Goal: Task Accomplishment & Management: Complete application form

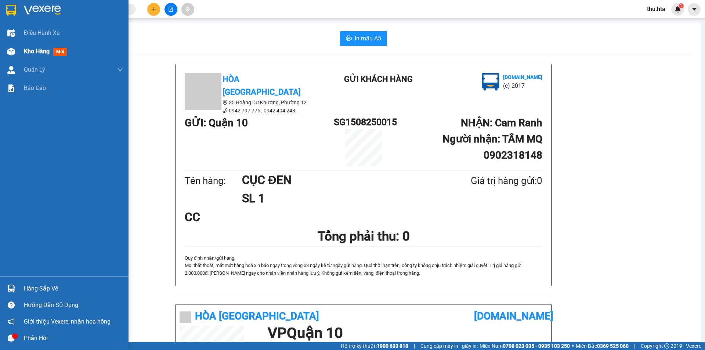
click at [39, 49] on span "Kho hàng" at bounding box center [37, 51] width 26 height 7
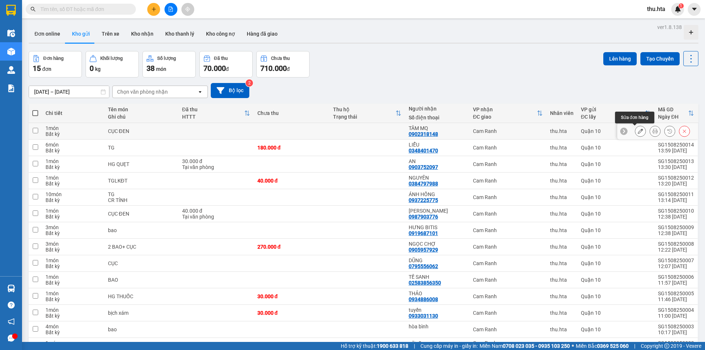
click at [638, 130] on icon at bounding box center [640, 131] width 5 height 5
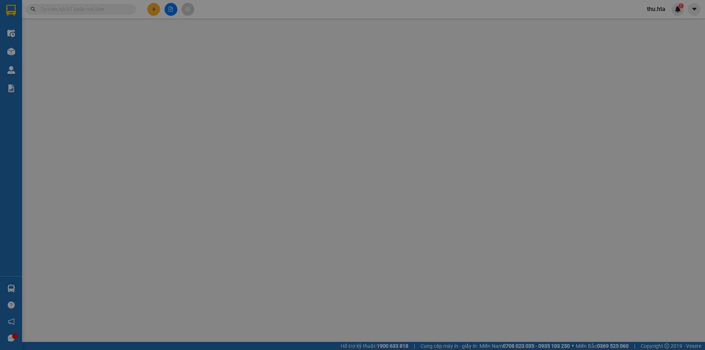
type input "0902318148"
type input "TÂM MQ"
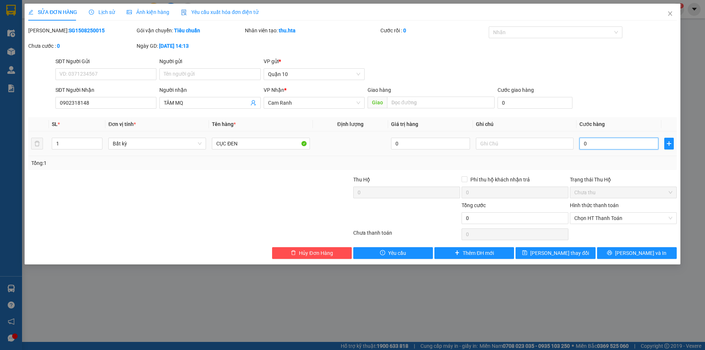
click at [613, 144] on input "0" at bounding box center [619, 144] width 79 height 12
type input "5"
type input "50"
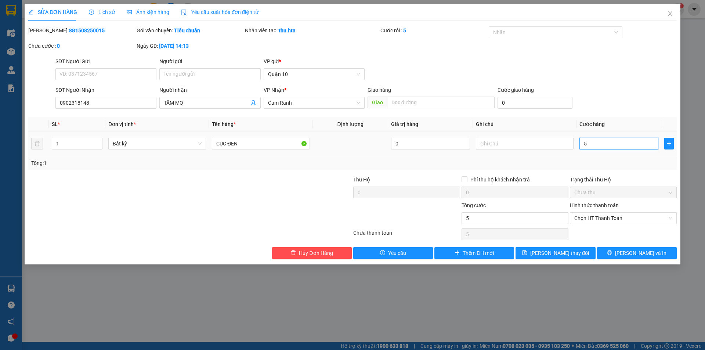
type input "50"
type input "50.000"
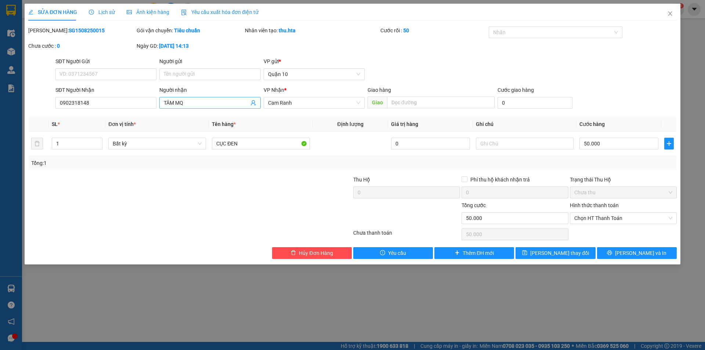
drag, startPoint x: 196, startPoint y: 103, endPoint x: 195, endPoint y: 107, distance: 4.1
click at [196, 104] on input "TÂM MQ" at bounding box center [206, 103] width 85 height 8
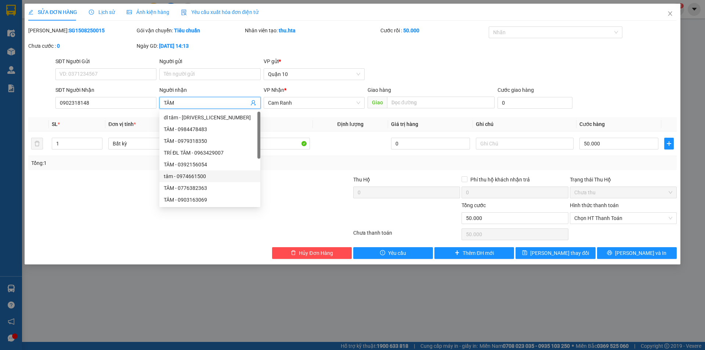
type input "TÂM"
click at [559, 246] on div "Total Paid Fee 0 Total UnPaid Fee 0 Cash Collection Total Fee Mã ĐH: SG15082500…" at bounding box center [352, 142] width 649 height 233
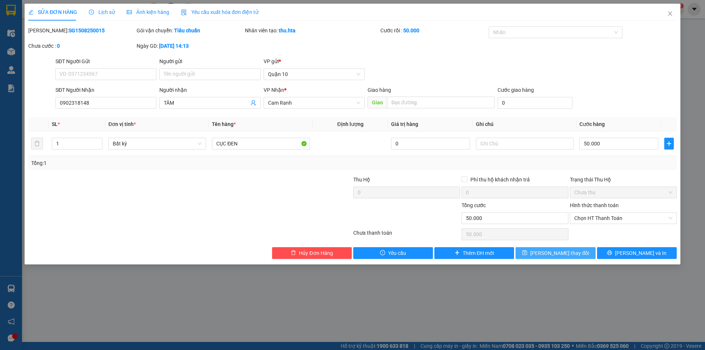
click at [564, 253] on span "[PERSON_NAME] thay đổi" at bounding box center [559, 253] width 59 height 8
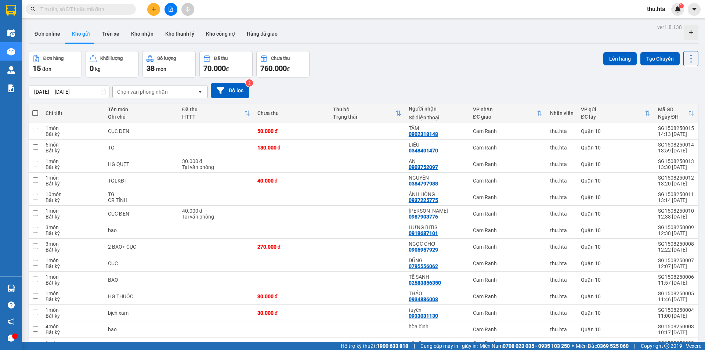
click at [152, 6] on button at bounding box center [153, 9] width 13 height 13
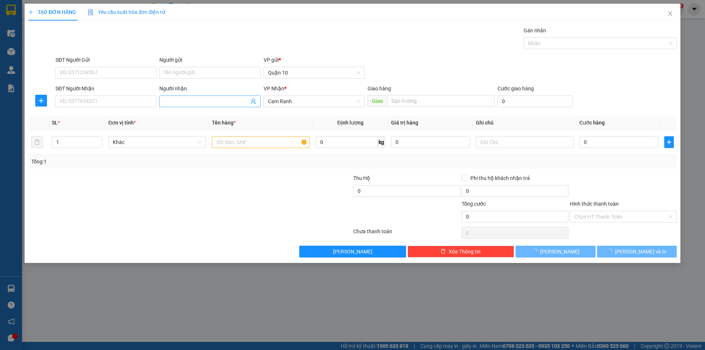
click at [173, 102] on input "Người nhận" at bounding box center [206, 101] width 85 height 8
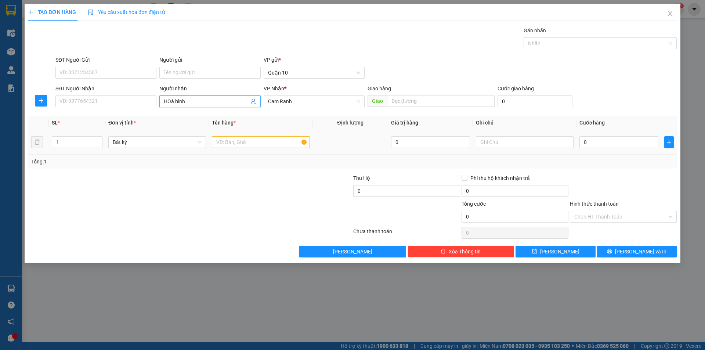
type input "HOà bình"
drag, startPoint x: 274, startPoint y: 137, endPoint x: 281, endPoint y: 147, distance: 12.1
click at [276, 144] on input "text" at bounding box center [261, 142] width 98 height 12
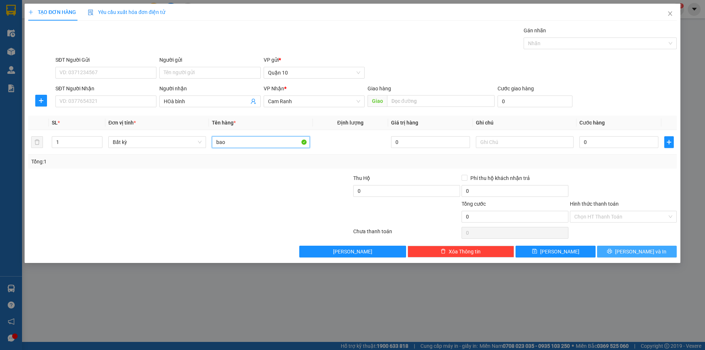
type input "bao"
drag, startPoint x: 623, startPoint y: 251, endPoint x: 626, endPoint y: 246, distance: 5.3
click at [612, 252] on icon "printer" at bounding box center [609, 251] width 5 height 5
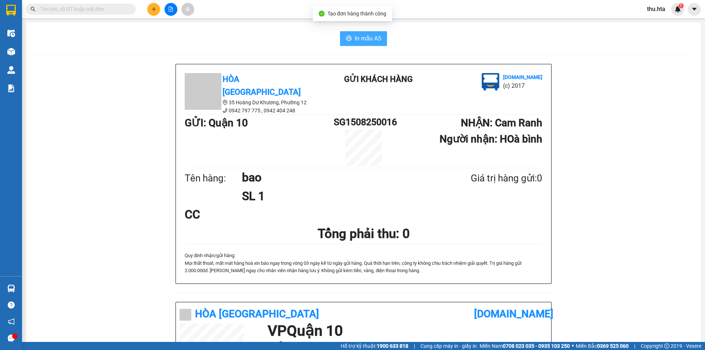
click at [362, 39] on span "In mẫu A5" at bounding box center [368, 38] width 26 height 9
click at [363, 31] on div "In mẫu A5 Hòa Thuận Anh 35 Hoàng Dư Khương, [GEOGRAPHIC_DATA] 12 0942 797 775 …" at bounding box center [363, 293] width 675 height 543
click at [367, 38] on span "In mẫu A5" at bounding box center [368, 38] width 26 height 9
click at [146, 14] on div at bounding box center [170, 9] width 55 height 13
click at [151, 12] on button at bounding box center [153, 9] width 13 height 13
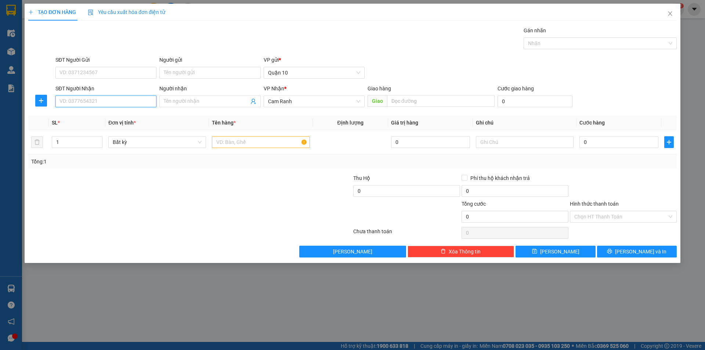
click at [114, 105] on input "SĐT Người Nhận" at bounding box center [105, 102] width 101 height 12
type input "0378289372"
click at [176, 99] on input "Người nhận" at bounding box center [206, 101] width 85 height 8
type input "g"
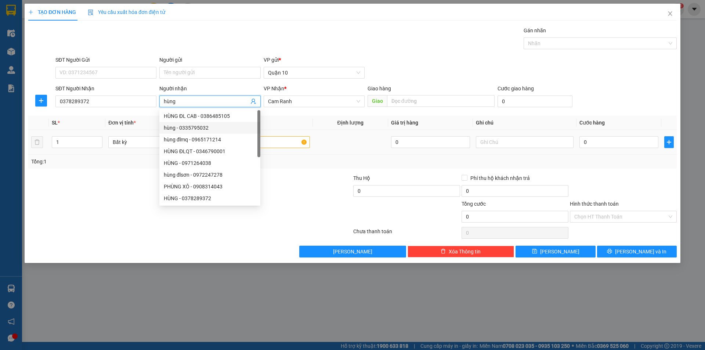
type input "hùng"
click at [296, 147] on input "text" at bounding box center [261, 142] width 98 height 12
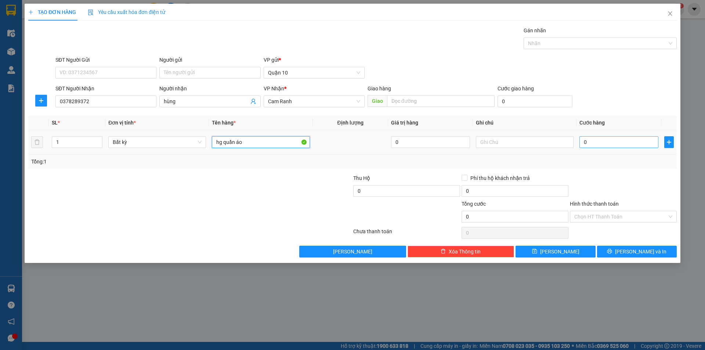
type input "hg quần áo"
click at [623, 147] on input "0" at bounding box center [619, 142] width 79 height 12
type input "3"
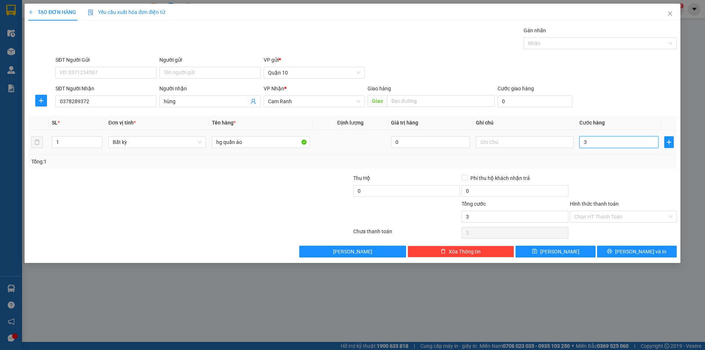
type input "30"
type input "30.000"
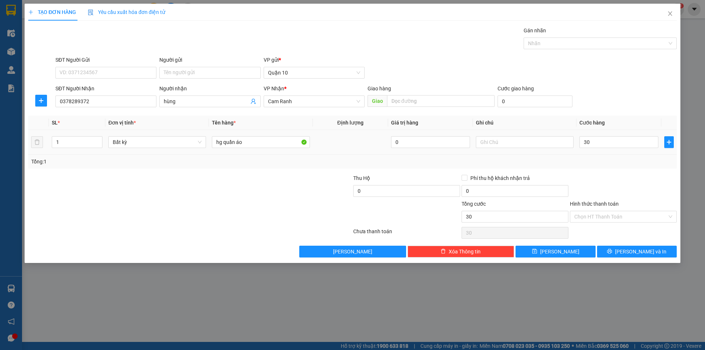
type input "30.000"
drag, startPoint x: 615, startPoint y: 158, endPoint x: 616, endPoint y: 162, distance: 4.5
click at [616, 161] on div "Tổng: 1" at bounding box center [352, 162] width 643 height 8
click at [613, 261] on div "TẠO ĐƠN HÀNG Yêu cầu xuất hóa đơn điện tử Transit Pickup Surcharge Ids Transit …" at bounding box center [353, 133] width 656 height 259
click at [615, 255] on button "[PERSON_NAME] và In" at bounding box center [637, 252] width 80 height 12
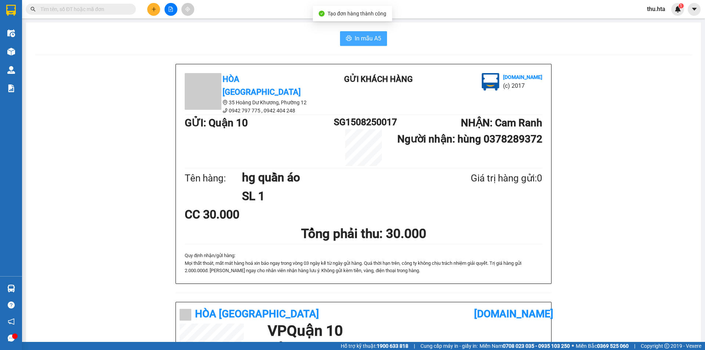
click at [355, 39] on span "In mẫu A5" at bounding box center [368, 38] width 26 height 9
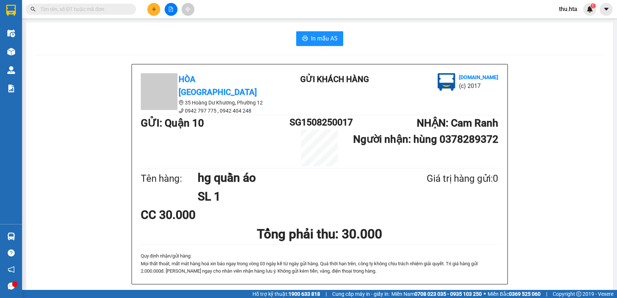
click at [150, 10] on button at bounding box center [153, 9] width 13 height 13
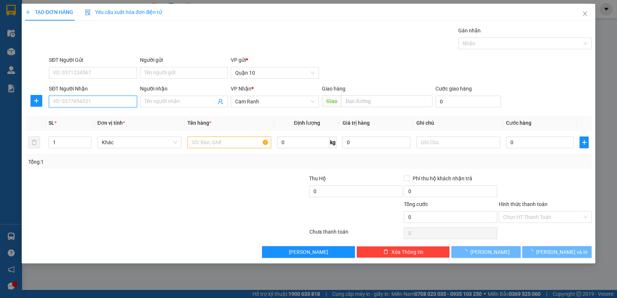
click at [116, 101] on input "SĐT Người Nhận" at bounding box center [93, 102] width 88 height 12
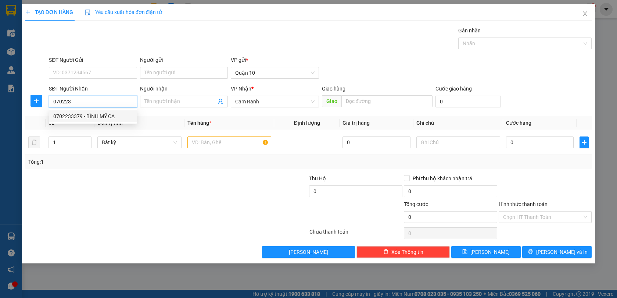
click at [114, 118] on div "0702233379 - BÌNH MỸ CA" at bounding box center [92, 116] width 79 height 8
type input "0702233379"
type input "BÌNH MỸ CA"
type input "120.000"
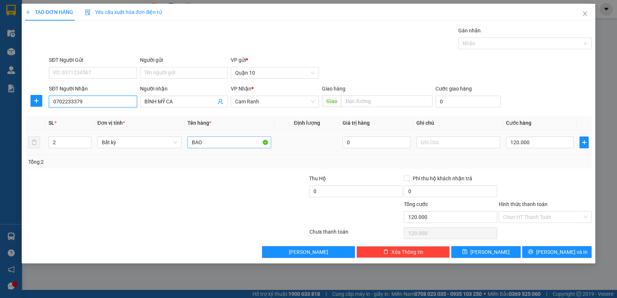
type input "0702233379"
click at [212, 141] on input "BAO" at bounding box center [229, 142] width 84 height 12
click at [544, 145] on input "120.000" at bounding box center [540, 142] width 68 height 12
click at [533, 169] on div "Transit Pickup Surcharge Ids Transit Deliver Surcharge Ids Transit Deliver Surc…" at bounding box center [308, 141] width 566 height 231
click at [397, 105] on input "text" at bounding box center [386, 101] width 91 height 12
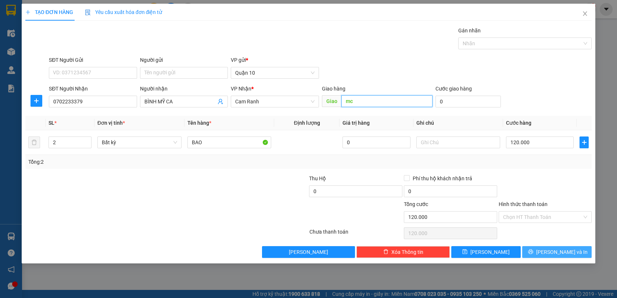
type input "mc"
click at [552, 253] on span "[PERSON_NAME] và In" at bounding box center [561, 252] width 51 height 8
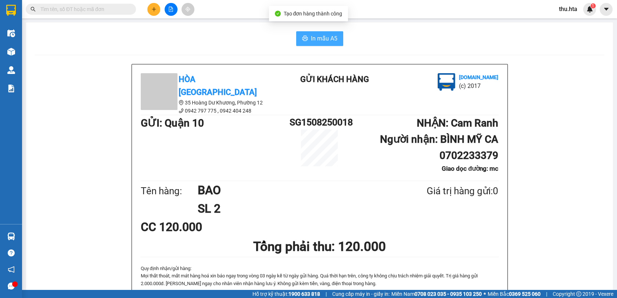
drag, startPoint x: 323, startPoint y: 39, endPoint x: 328, endPoint y: 39, distance: 4.8
click at [323, 39] on span "In mẫu A5" at bounding box center [324, 38] width 26 height 9
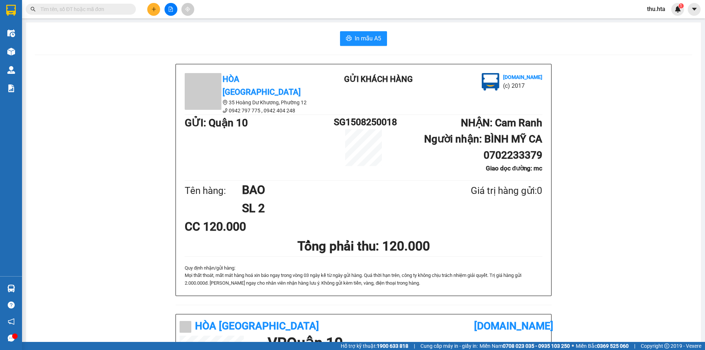
click at [153, 8] on icon "plus" at bounding box center [153, 9] width 5 height 5
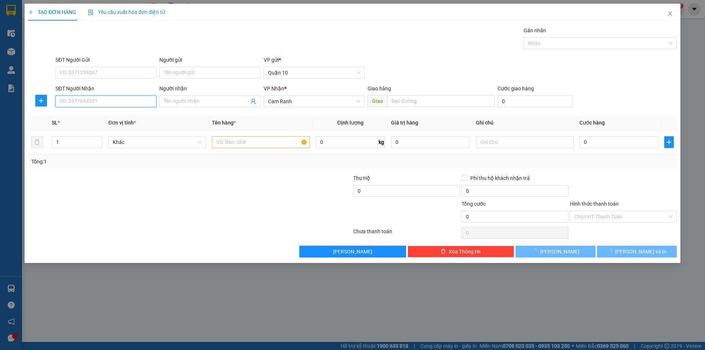
click at [129, 102] on input "SĐT Người Nhận" at bounding box center [105, 102] width 101 height 12
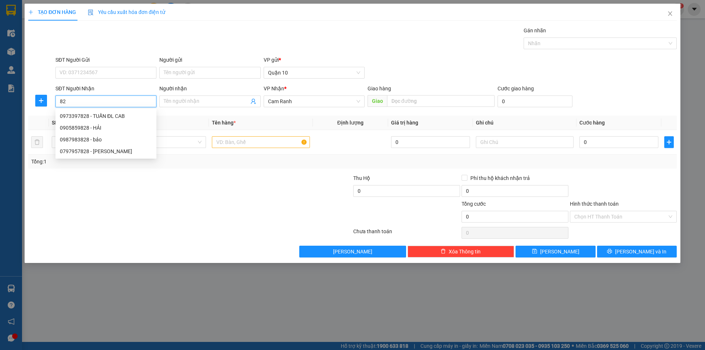
type input "8"
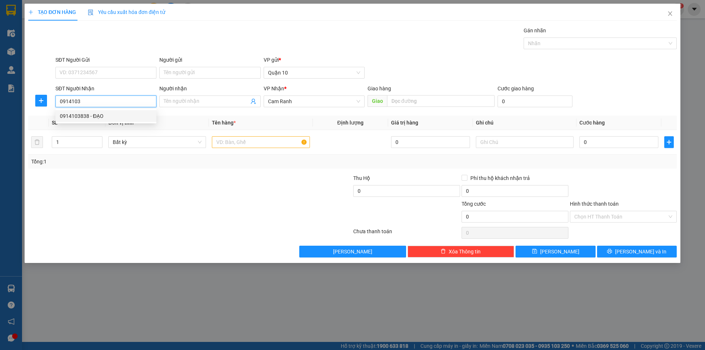
click at [144, 118] on div "0914103838 - ĐẠO" at bounding box center [106, 116] width 92 height 8
type input "0914103838"
type input "[DEMOGRAPHIC_DATA]"
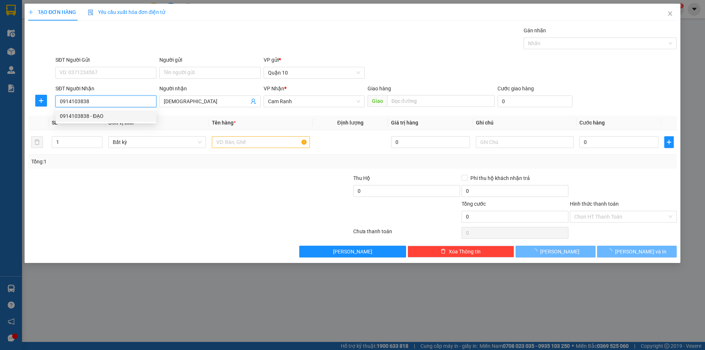
type input "100.000"
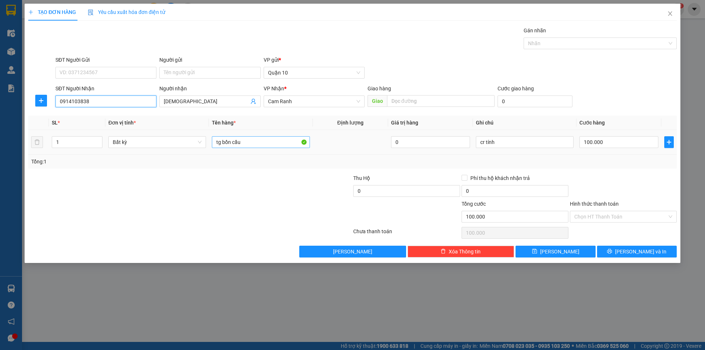
type input "0914103838"
click at [251, 143] on input "tg bồn cầu" at bounding box center [261, 142] width 98 height 12
type input "t"
type input "bịch pt"
click at [631, 141] on input "100.000" at bounding box center [619, 142] width 79 height 12
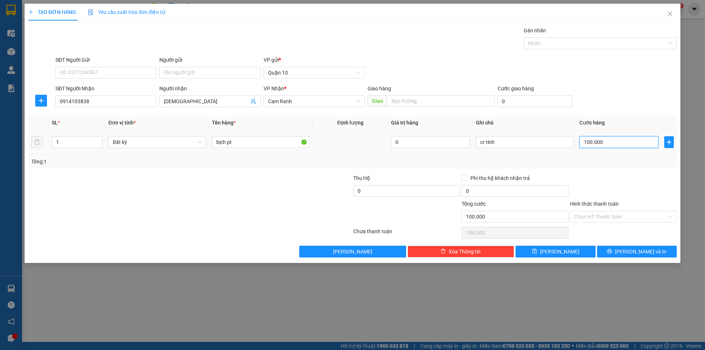
type input "2"
type input "20"
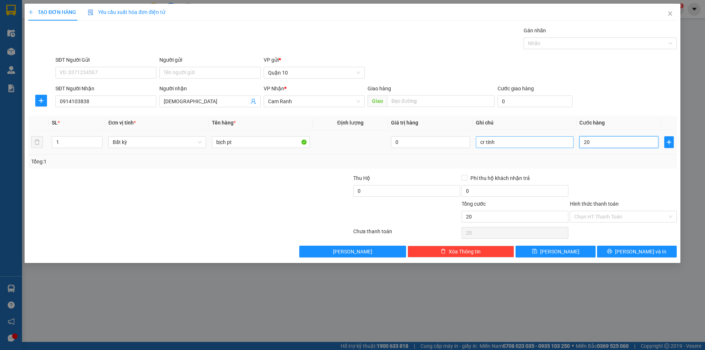
type input "20"
type input "20.000"
click at [510, 138] on input "cr tính" at bounding box center [525, 142] width 98 height 12
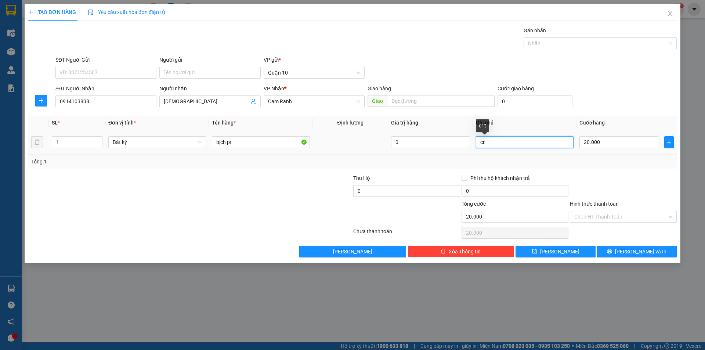
type input "c"
click at [621, 183] on div at bounding box center [623, 187] width 108 height 26
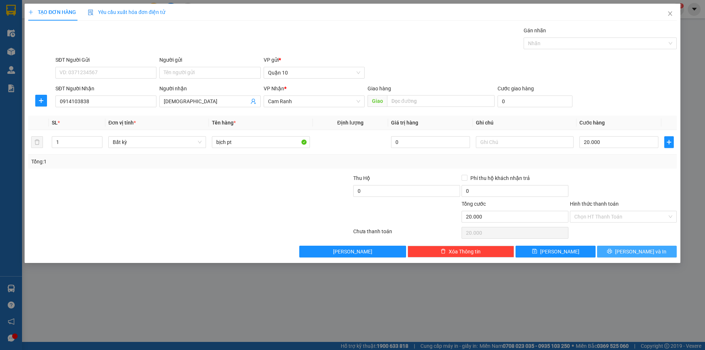
click at [649, 246] on button "[PERSON_NAME] và In" at bounding box center [637, 252] width 80 height 12
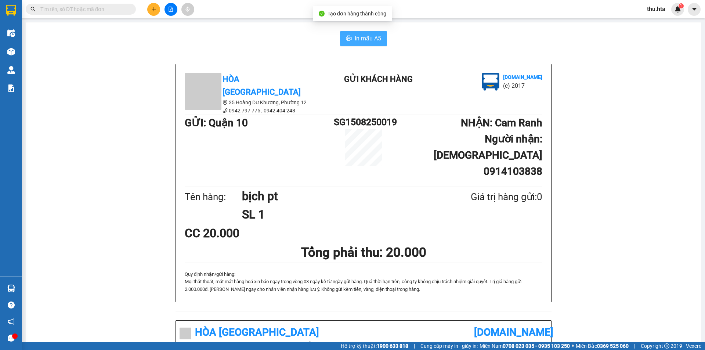
click at [368, 41] on span "In mẫu A5" at bounding box center [368, 38] width 26 height 9
click at [155, 8] on icon "plus" at bounding box center [153, 9] width 5 height 5
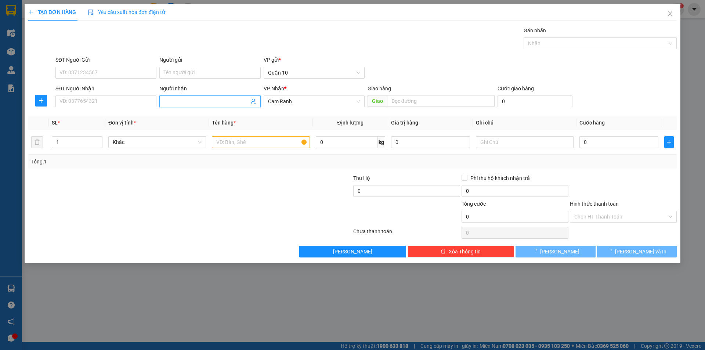
drag, startPoint x: 179, startPoint y: 105, endPoint x: 181, endPoint y: 96, distance: 10.3
click at [179, 103] on span at bounding box center [209, 102] width 101 height 12
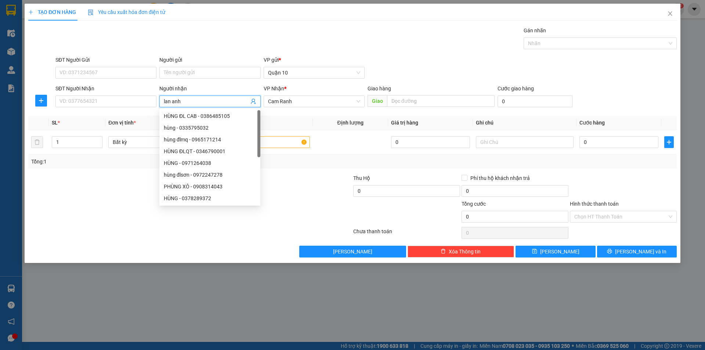
type input "lan anh"
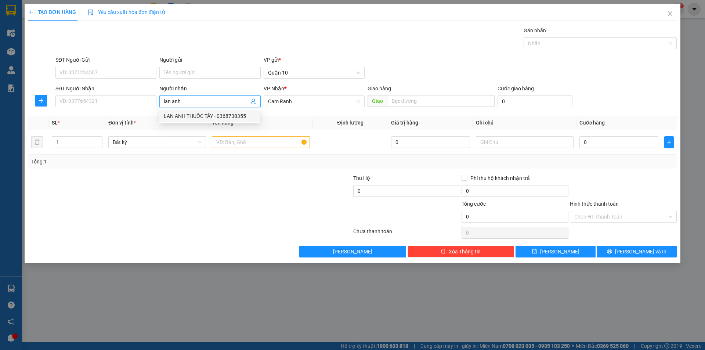
click at [204, 112] on div "LAN ANH THUỐC TÂY - 0368738355" at bounding box center [210, 116] width 92 height 8
type input "0368738355"
type input "LAN ANH THUỐC TÂY"
click at [227, 143] on input "text" at bounding box center [261, 142] width 98 height 12
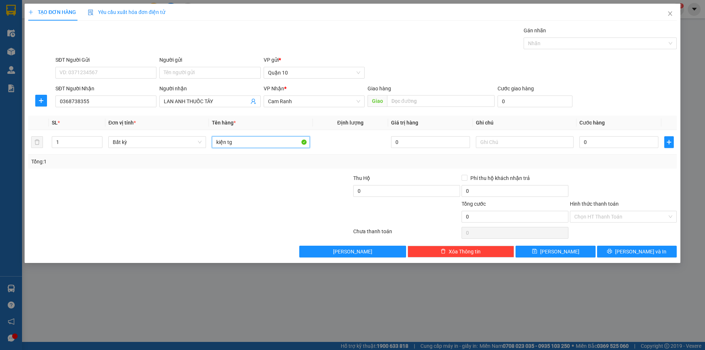
type input "kiện tg"
drag, startPoint x: 631, startPoint y: 260, endPoint x: 635, endPoint y: 258, distance: 4.1
click at [632, 260] on div "TẠO ĐƠN HÀNG Yêu cầu xuất hóa đơn điện tử Transit Pickup Surcharge Ids Transit …" at bounding box center [353, 133] width 656 height 259
drag, startPoint x: 635, startPoint y: 255, endPoint x: 634, endPoint y: 251, distance: 4.2
click at [635, 255] on span "[PERSON_NAME] và In" at bounding box center [640, 252] width 51 height 8
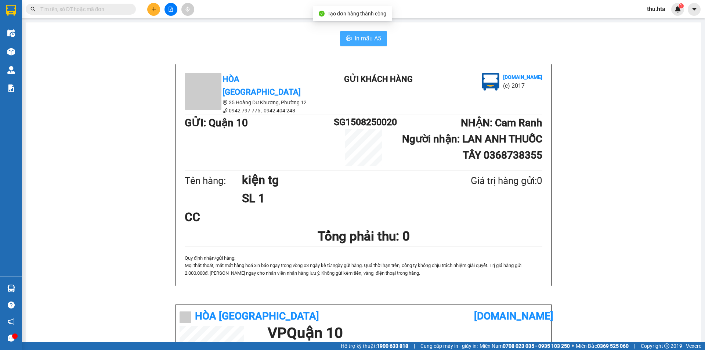
click at [364, 34] on span "In mẫu A5" at bounding box center [368, 38] width 26 height 9
click at [153, 6] on button at bounding box center [153, 9] width 13 height 13
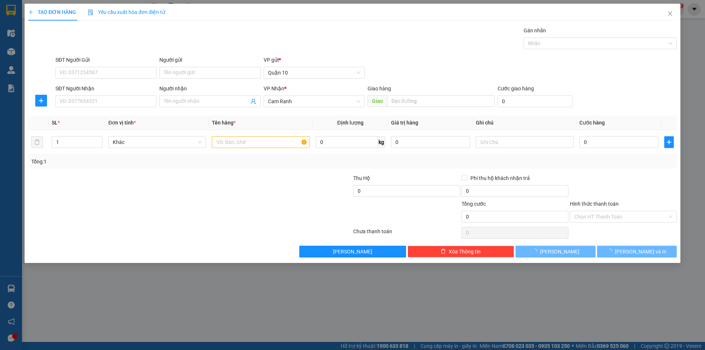
click at [125, 95] on div "SĐT Người Nhận" at bounding box center [105, 89] width 101 height 11
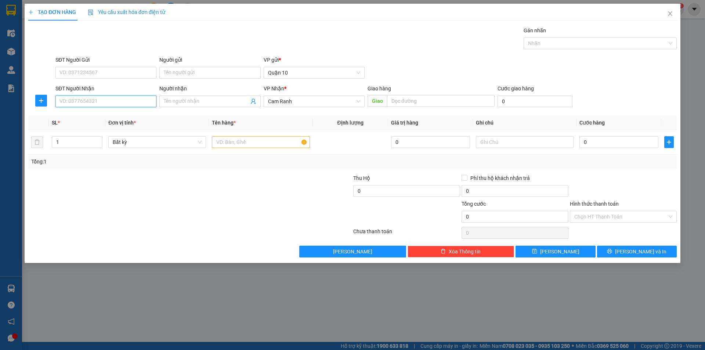
click at [126, 100] on input "SĐT Người Nhận" at bounding box center [105, 102] width 101 height 12
click at [102, 101] on input "0" at bounding box center [105, 102] width 101 height 12
click at [123, 114] on div "0942515643 - LOAN" at bounding box center [106, 116] width 92 height 8
type input "0942515643"
type input "LOAN"
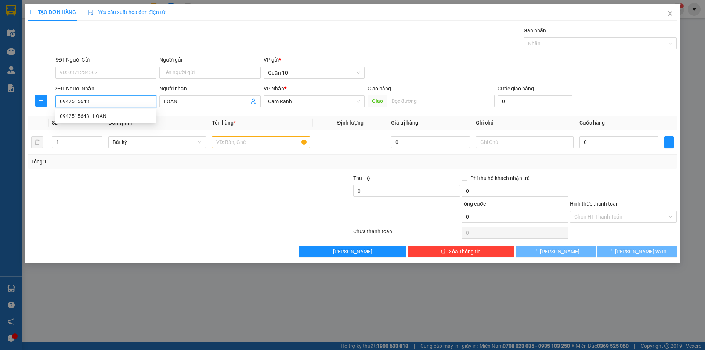
type input "110.000"
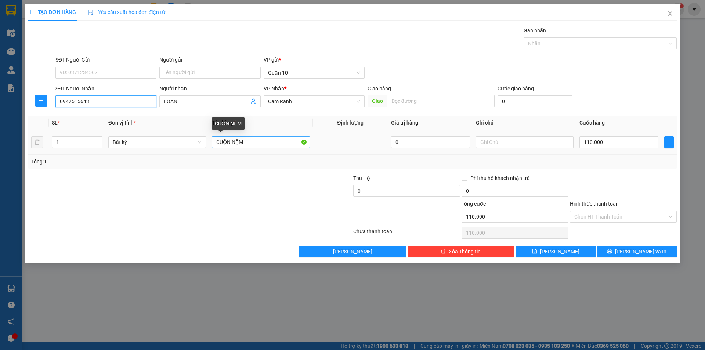
type input "0942515643"
click at [281, 145] on input "CUỘN NỆM" at bounding box center [261, 142] width 98 height 12
type input "C"
type input "bịch"
click at [606, 141] on input "110.000" at bounding box center [619, 142] width 79 height 12
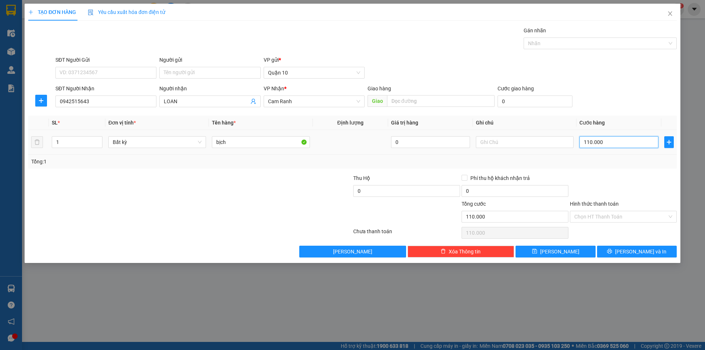
type input "0"
type input "3"
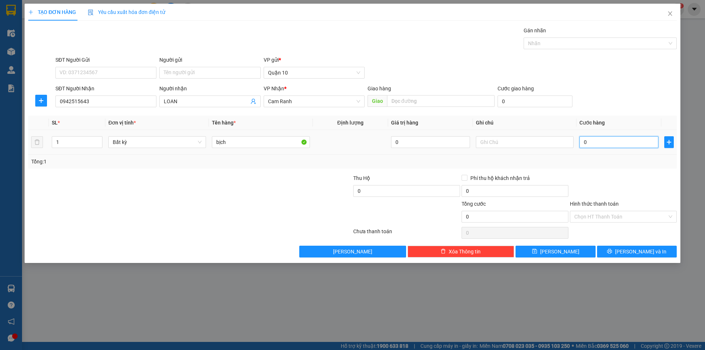
type input "03"
type input "30"
type input "030"
type input "30.000"
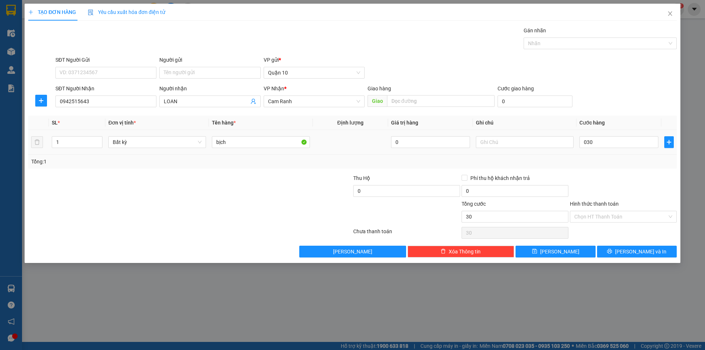
type input "30.000"
click at [634, 166] on div "Tổng: 1" at bounding box center [352, 162] width 649 height 14
click at [632, 251] on span "[PERSON_NAME] và In" at bounding box center [640, 252] width 51 height 8
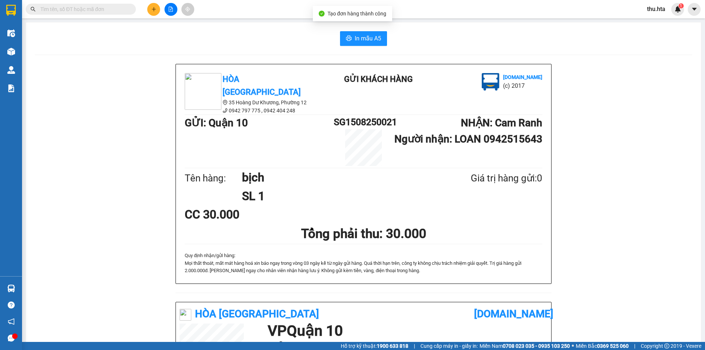
click at [363, 31] on div "In mẫu A5 Hòa Thuận Anh 35 Hoàng Dư Khương, [GEOGRAPHIC_DATA] 12 0942 797 775 …" at bounding box center [363, 293] width 675 height 543
click at [363, 34] on span "In mẫu A5" at bounding box center [368, 38] width 26 height 9
click at [159, 12] on button at bounding box center [153, 9] width 13 height 13
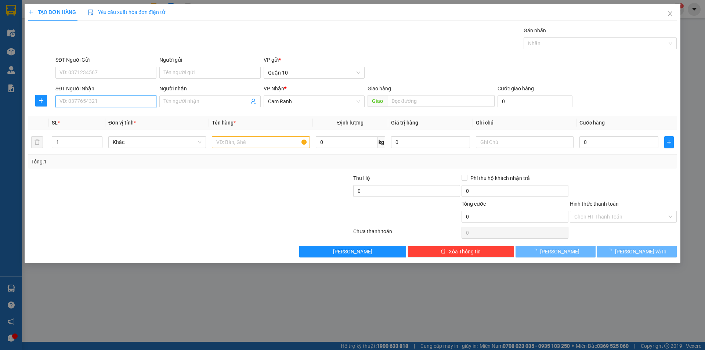
click at [109, 96] on input "SĐT Người Nhận" at bounding box center [105, 102] width 101 height 12
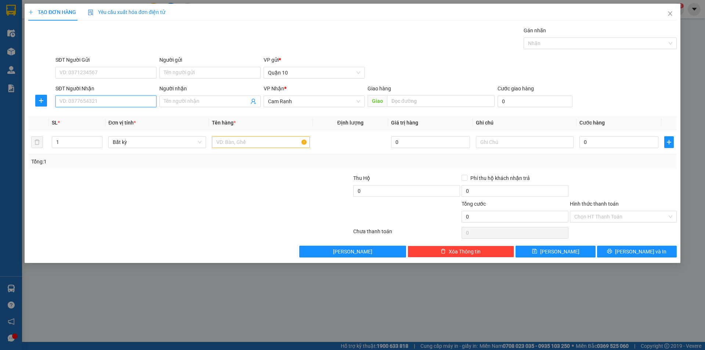
click at [109, 106] on input "SĐT Người Nhận" at bounding box center [105, 102] width 101 height 12
click at [97, 114] on div "0919564989 - PHỤNG" at bounding box center [106, 116] width 92 height 8
type input "0919564989"
type input "PHỤNG"
type input "70.000"
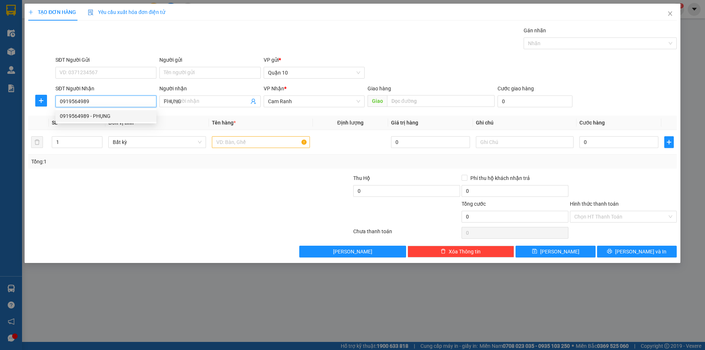
type input "70.000"
type input "0919564989"
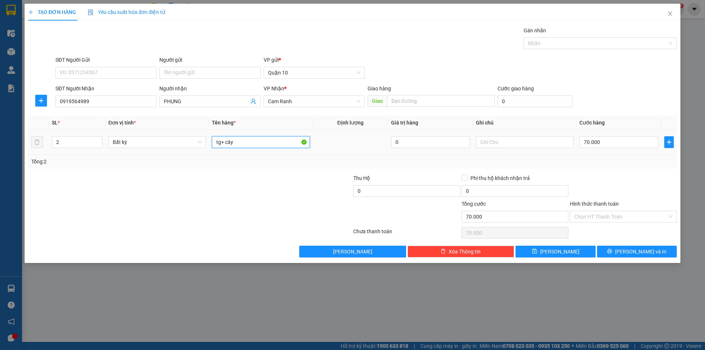
click at [247, 147] on input "tg+ cây" at bounding box center [261, 142] width 98 height 12
type input "t"
click at [228, 141] on input "hg klkdt" at bounding box center [261, 142] width 98 height 12
type input "hg lkdt"
type input "1"
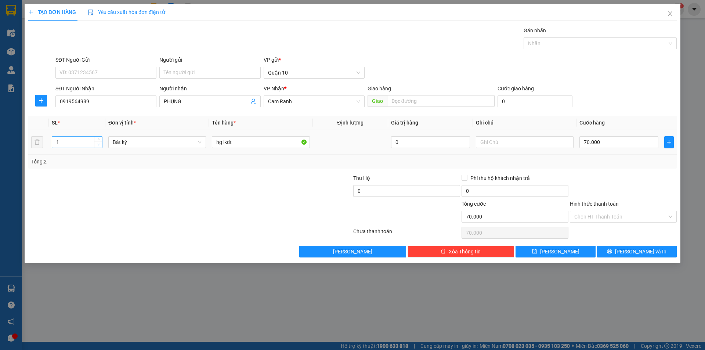
click at [97, 144] on icon "down" at bounding box center [98, 144] width 3 height 3
drag, startPoint x: 605, startPoint y: 148, endPoint x: 606, endPoint y: 144, distance: 4.2
click at [605, 147] on div "70.000" at bounding box center [619, 142] width 79 height 15
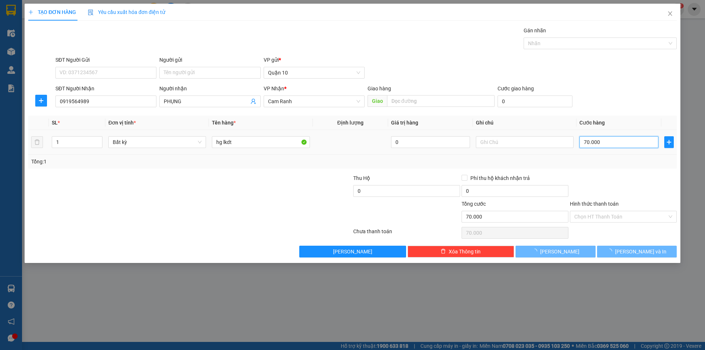
click at [606, 144] on input "70.000" at bounding box center [619, 142] width 79 height 12
type input "0"
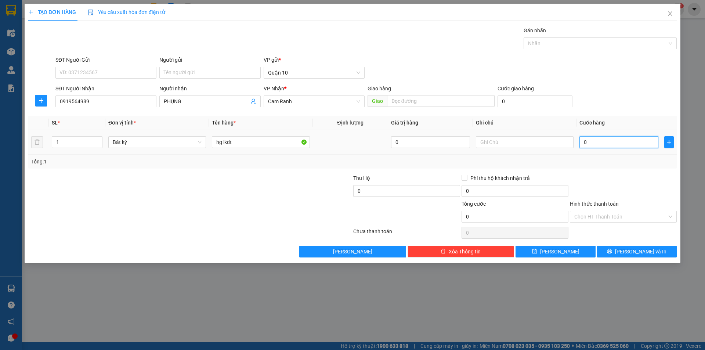
type input "3"
type input "30"
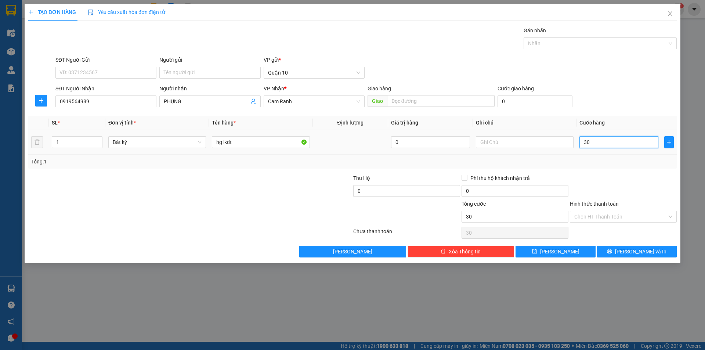
type input "30"
type input "30.000"
drag, startPoint x: 613, startPoint y: 169, endPoint x: 617, endPoint y: 210, distance: 40.6
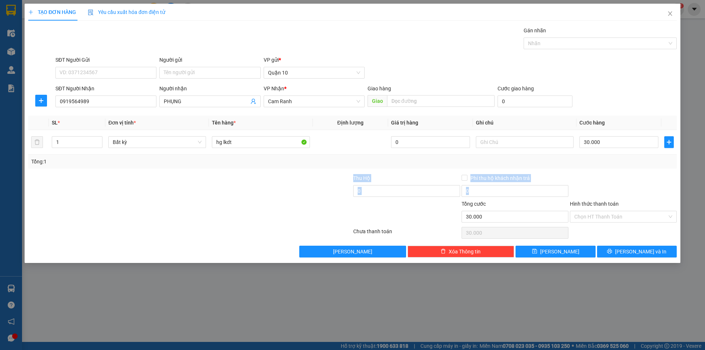
click at [613, 170] on div "Transit Pickup Surcharge Ids Transit Deliver Surcharge Ids Transit Deliver Surc…" at bounding box center [352, 141] width 649 height 231
click at [627, 246] on button "[PERSON_NAME] và In" at bounding box center [637, 252] width 80 height 12
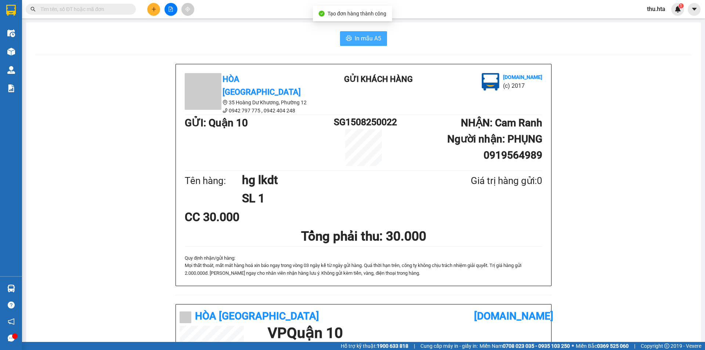
click at [371, 40] on span "In mẫu A5" at bounding box center [368, 38] width 26 height 9
click at [543, 284] on div "Hòa Thuận Anh 35 Hoàng Dư Khương, Phường 12 0942 797 775 , 0942 404 248 Gửi k…" at bounding box center [364, 184] width 376 height 240
click at [156, 8] on icon "plus" at bounding box center [153, 9] width 5 height 5
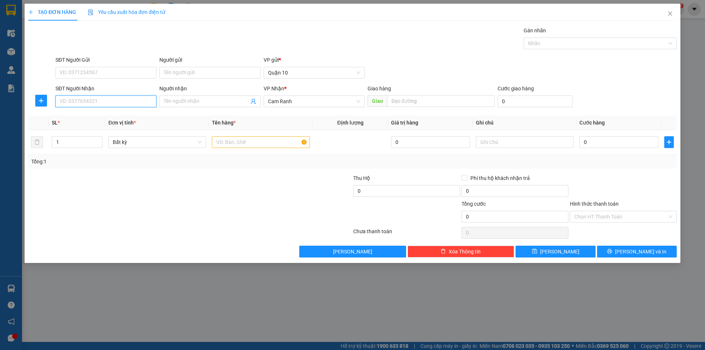
click at [106, 99] on input "SĐT Người Nhận" at bounding box center [105, 102] width 101 height 12
type input "0836201069"
click at [185, 104] on input "Người nhận" at bounding box center [206, 101] width 85 height 8
type input "cô ba"
click at [278, 143] on input "text" at bounding box center [261, 142] width 98 height 12
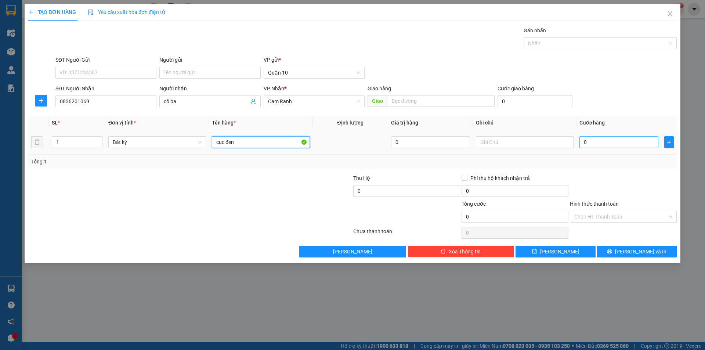
type input "cục đen"
click at [608, 143] on input "0" at bounding box center [619, 142] width 79 height 12
type input "1"
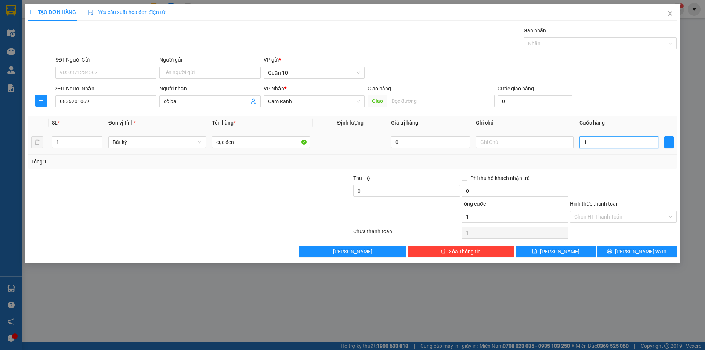
type input "10"
type input "100"
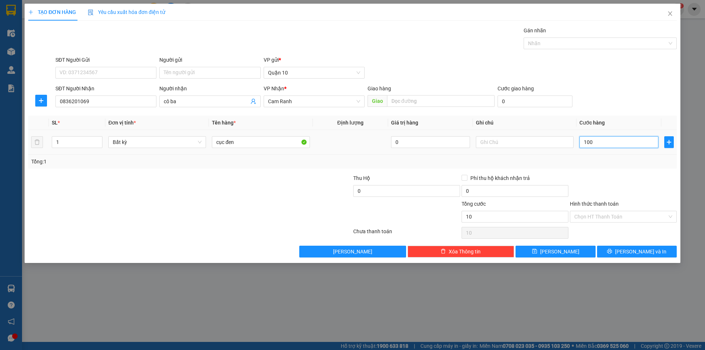
type input "100"
type input "100.000"
click at [608, 165] on div "Tổng: 1" at bounding box center [352, 162] width 643 height 8
click at [606, 217] on input "Hình thức thanh toán" at bounding box center [621, 216] width 93 height 11
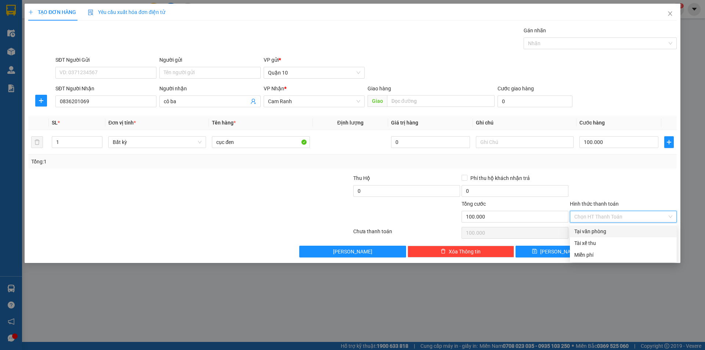
click at [602, 230] on div "Tại văn phòng" at bounding box center [624, 231] width 98 height 8
type input "0"
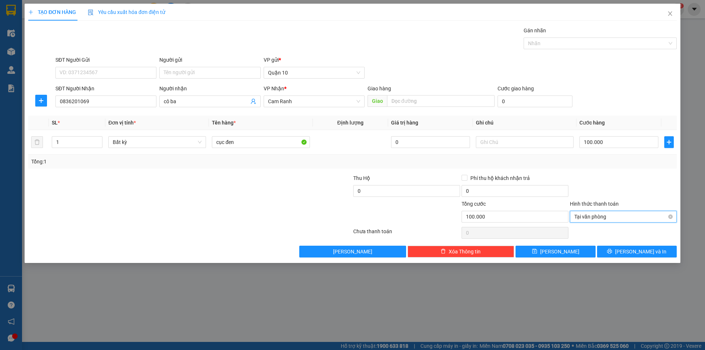
click at [668, 216] on span "Tại văn phòng" at bounding box center [624, 216] width 98 height 11
click at [629, 181] on div at bounding box center [623, 187] width 108 height 26
click at [655, 247] on button "[PERSON_NAME] và In" at bounding box center [637, 252] width 80 height 12
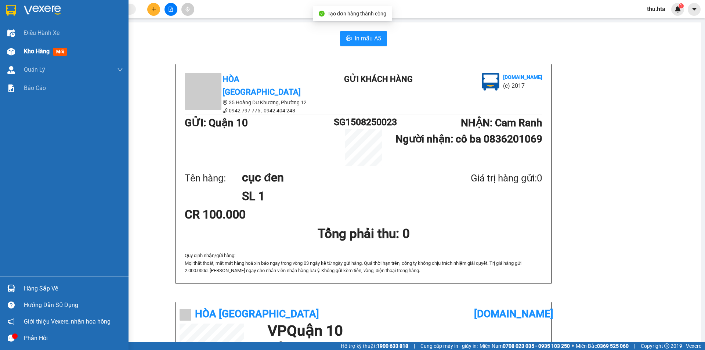
click at [43, 51] on span "Kho hàng" at bounding box center [37, 51] width 26 height 7
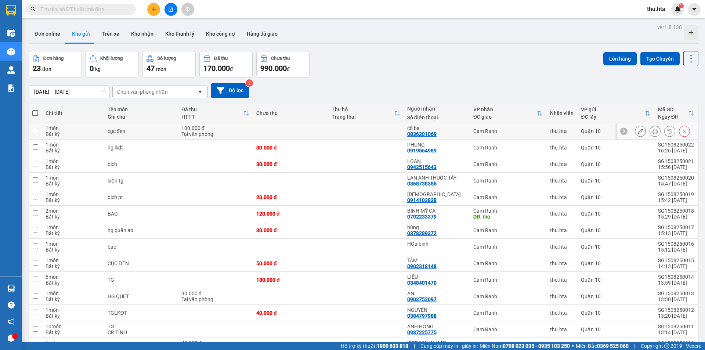
click at [638, 130] on icon at bounding box center [640, 131] width 5 height 5
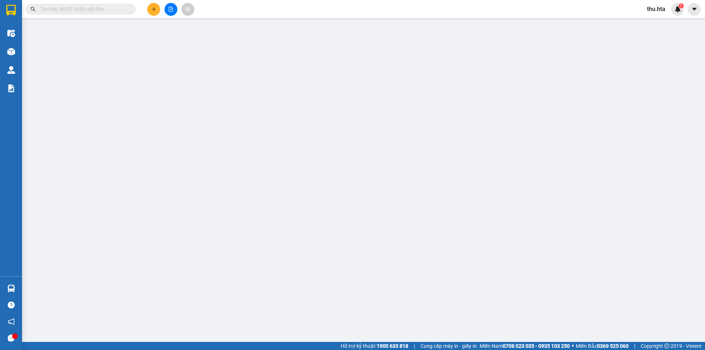
type input "0836201069"
type input "cô ba"
type input "100.000"
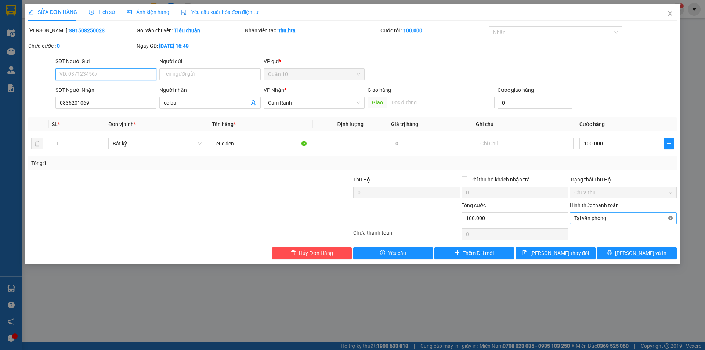
type input "100.000"
click at [647, 254] on span "[PERSON_NAME] và In" at bounding box center [640, 253] width 51 height 8
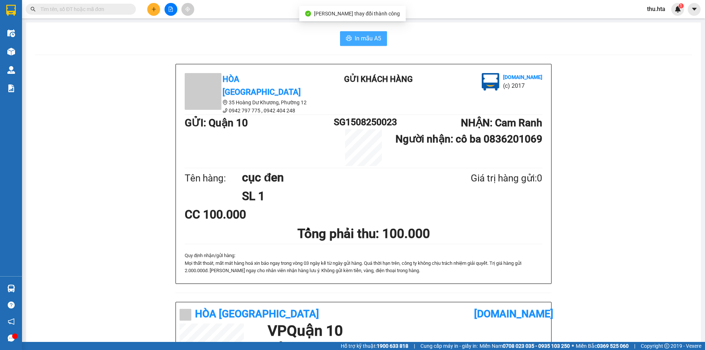
click at [370, 37] on span "In mẫu A5" at bounding box center [368, 38] width 26 height 9
